Goal: Task Accomplishment & Management: Use online tool/utility

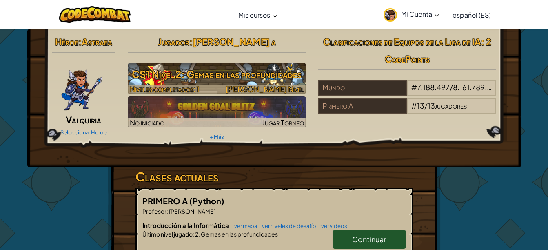
click at [246, 69] on font "CS1 Nivel 2: Gemas en las profundidades" at bounding box center [217, 74] width 170 height 12
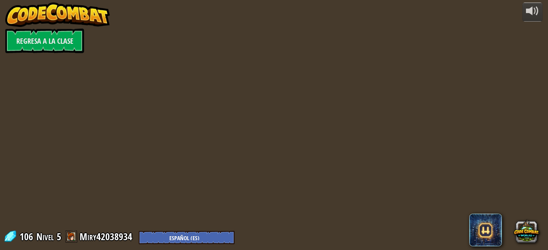
select select "es-ES"
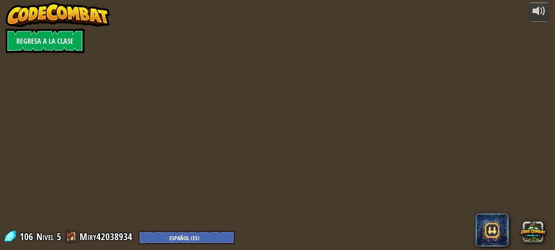
select select "es-ES"
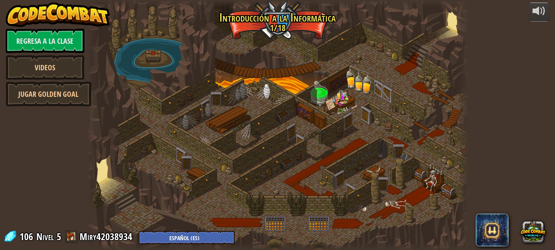
select select "es-ES"
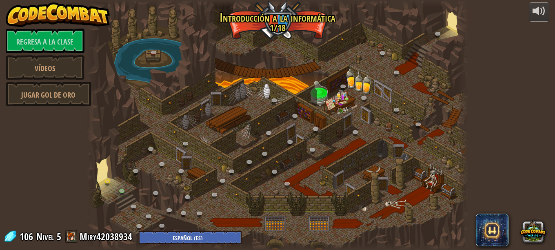
click at [246, 92] on div at bounding box center [277, 125] width 382 height 250
click at [157, 140] on div at bounding box center [277, 125] width 382 height 250
click at [77, 99] on link "Jugar gol de oro" at bounding box center [49, 94] width 86 height 24
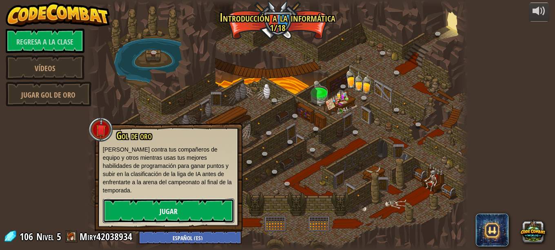
click at [132, 206] on link "Jugar" at bounding box center [168, 210] width 131 height 24
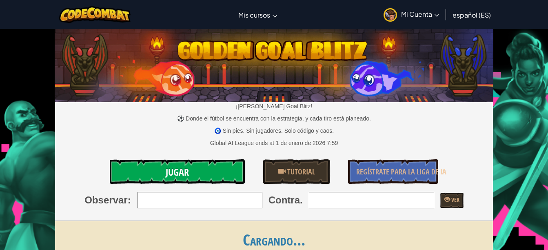
click at [169, 163] on link "Jugar" at bounding box center [177, 171] width 135 height 24
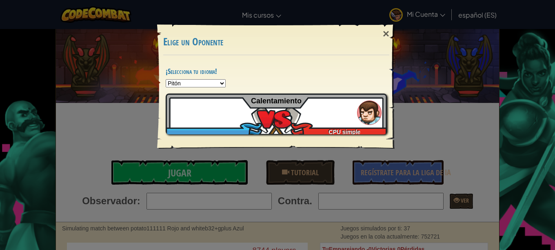
click at [215, 22] on div "× Elige un Oponente ¡Selecciona tu idioma! Pitón JavaScript Script de café Lua …" at bounding box center [277, 81] width 245 height 139
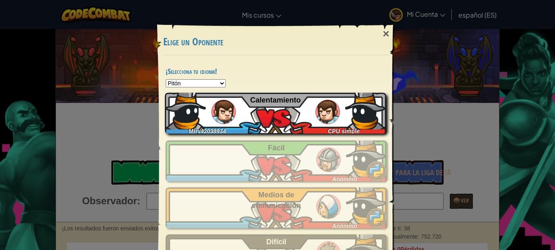
click at [205, 123] on div "Miry42038934 CPU simple Calentamiento" at bounding box center [275, 113] width 221 height 41
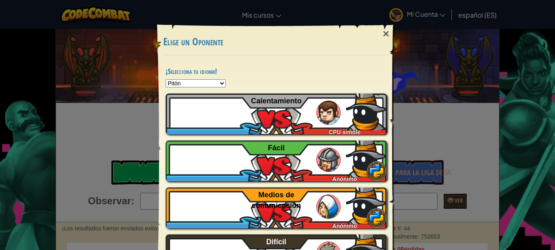
click at [369, 44] on h3 "Elige un Oponente" at bounding box center [276, 41] width 226 height 11
click at [383, 33] on font "×" at bounding box center [386, 33] width 7 height 13
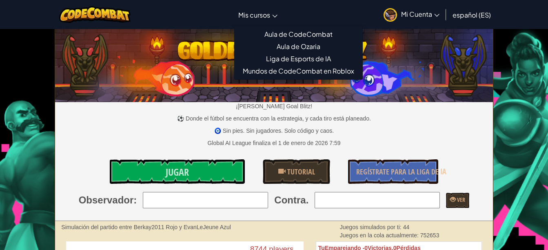
click at [255, 16] on font "Mis cursos" at bounding box center [254, 15] width 32 height 9
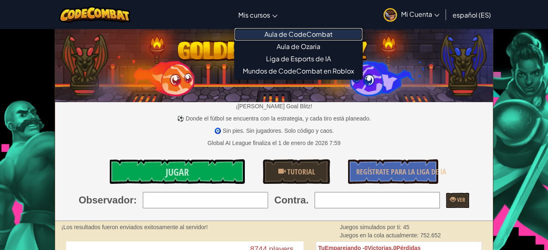
click at [293, 36] on font "Aula de CodeCombat" at bounding box center [298, 34] width 68 height 9
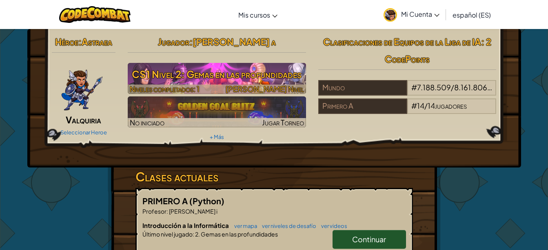
click at [191, 71] on font "CS1 Nivel 2: Gemas en las profundidades" at bounding box center [217, 74] width 170 height 12
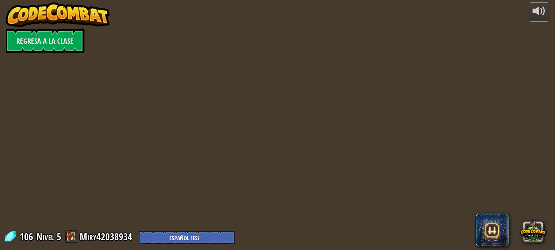
select select "es-ES"
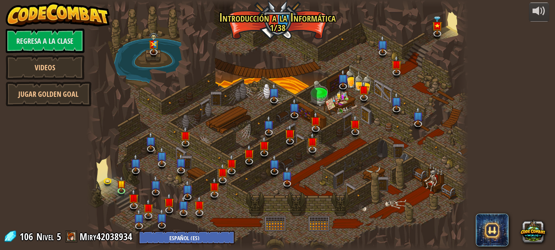
select select "es-ES"
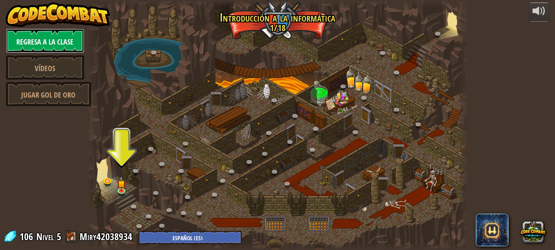
click at [57, 44] on font "Regresa a la clase" at bounding box center [44, 42] width 57 height 10
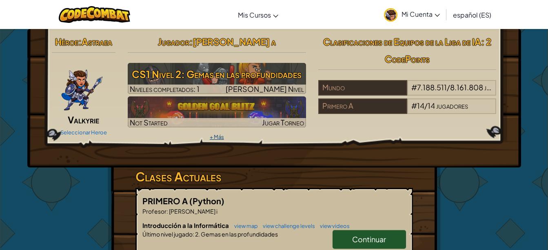
click at [223, 136] on link "+ Más" at bounding box center [217, 136] width 14 height 7
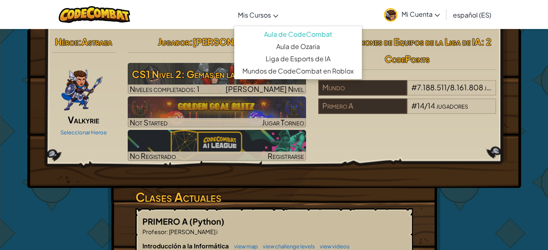
click at [252, 16] on span "Mis Cursos" at bounding box center [254, 15] width 33 height 9
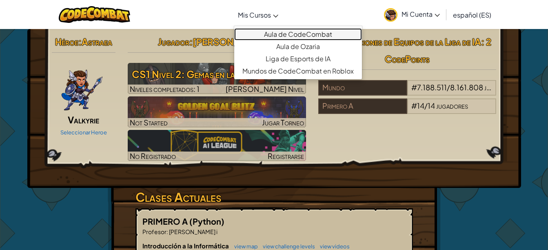
click at [310, 31] on link "Aula de CodeCombat" at bounding box center [298, 34] width 128 height 12
click at [287, 33] on link "Aula de CodeCombat" at bounding box center [298, 34] width 128 height 12
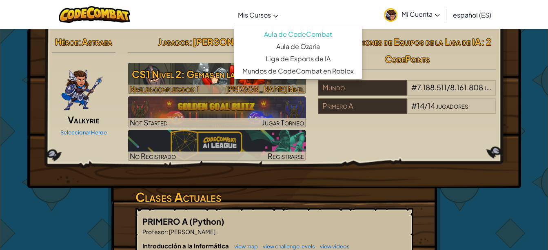
click at [166, 89] on span "Niveles completados: 1" at bounding box center [165, 88] width 70 height 9
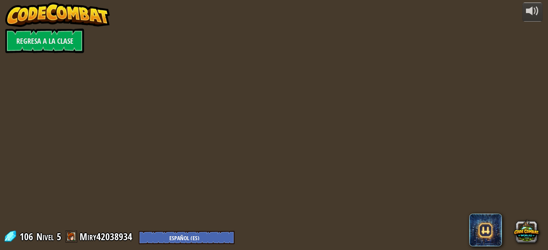
select select "es-ES"
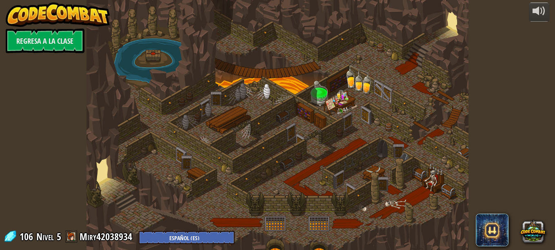
select select "es-ES"
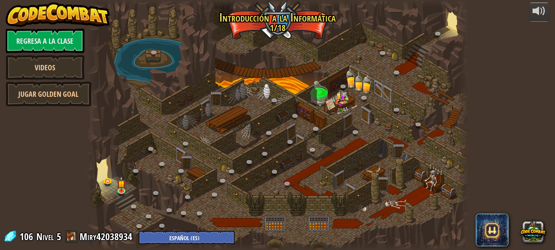
select select "es-ES"
click at [106, 179] on link at bounding box center [109, 181] width 16 height 16
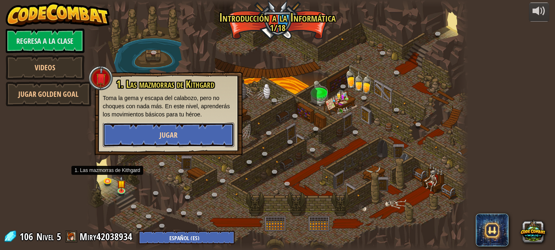
click at [163, 146] on button "Jugar" at bounding box center [168, 134] width 131 height 24
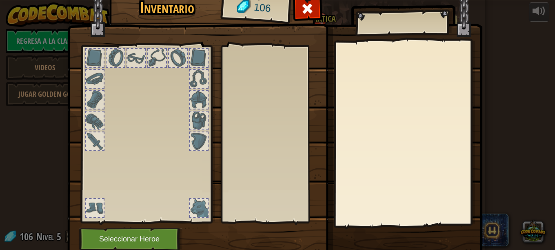
click at [167, 141] on div at bounding box center [146, 132] width 135 height 184
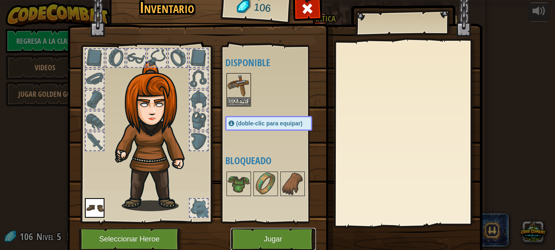
click at [277, 235] on button "Jugar" at bounding box center [272, 239] width 85 height 22
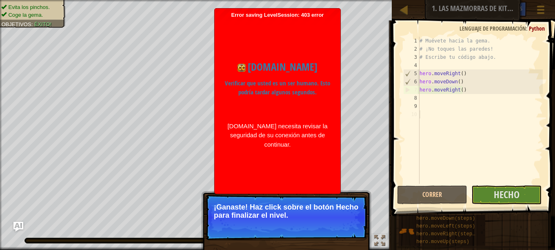
drag, startPoint x: 554, startPoint y: 75, endPoint x: 554, endPoint y: 38, distance: 37.1
click at [554, 38] on span at bounding box center [474, 106] width 170 height 219
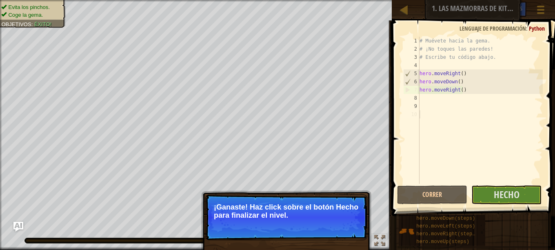
click at [485, 29] on span "Lenguaje de programación" at bounding box center [492, 28] width 66 height 8
click at [483, 24] on span at bounding box center [474, 106] width 170 height 219
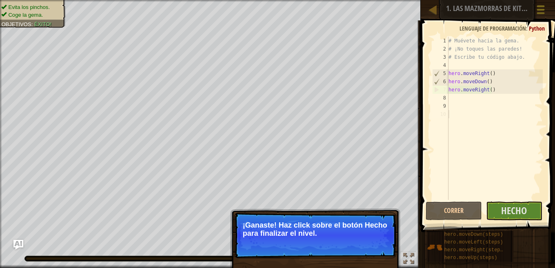
click at [545, 3] on button "Menú del Juego" at bounding box center [541, 11] width 22 height 20
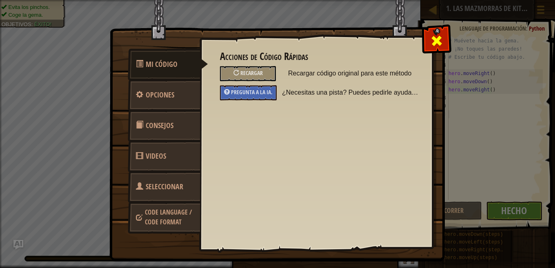
click at [436, 35] on span at bounding box center [436, 40] width 13 height 13
